Goal: Information Seeking & Learning: Compare options

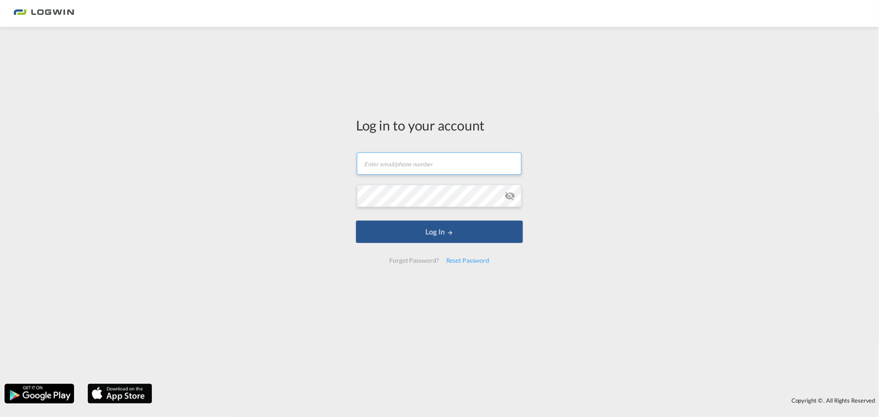
click at [423, 165] on input "text" at bounding box center [439, 164] width 165 height 22
type input "tanja.grimm@LOGWIN-LOGISTICS.COM"
click at [356, 221] on button "Log In" at bounding box center [439, 232] width 167 height 22
